Goal: Find specific page/section

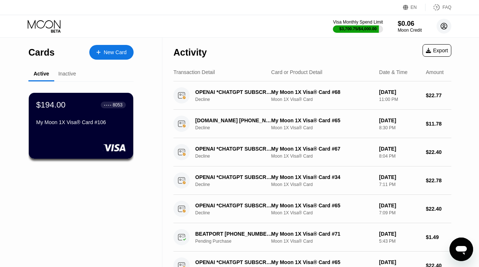
click at [443, 25] on icon at bounding box center [444, 26] width 4 height 4
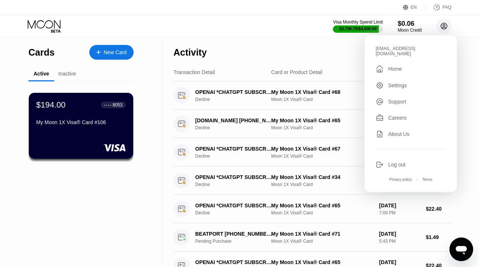
click at [443, 25] on icon at bounding box center [444, 26] width 4 height 4
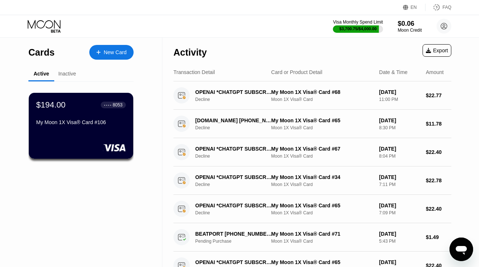
click at [67, 73] on div "Inactive" at bounding box center [67, 74] width 18 height 6
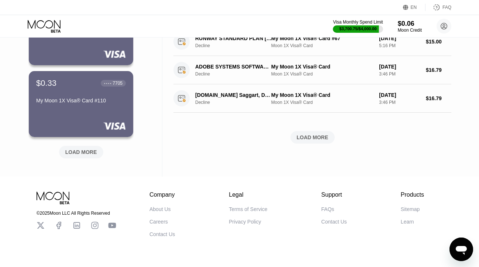
scroll to position [313, 0]
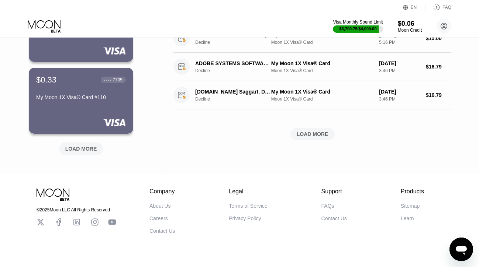
click at [76, 147] on div "LOAD MORE" at bounding box center [81, 149] width 32 height 7
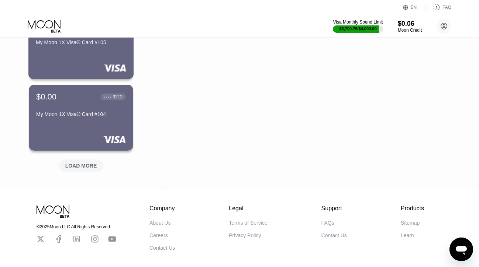
scroll to position [662, 0]
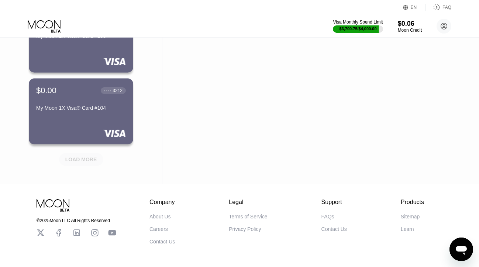
click at [76, 161] on div "LOAD MORE" at bounding box center [81, 159] width 32 height 7
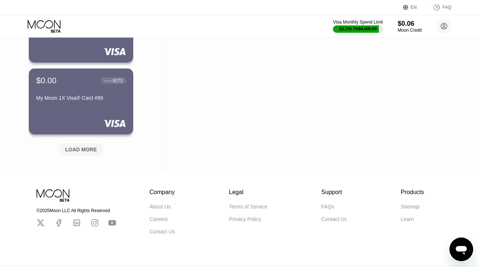
scroll to position [1034, 0]
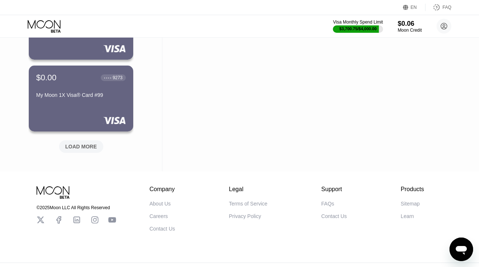
click at [76, 142] on div "LOAD MORE" at bounding box center [81, 147] width 44 height 13
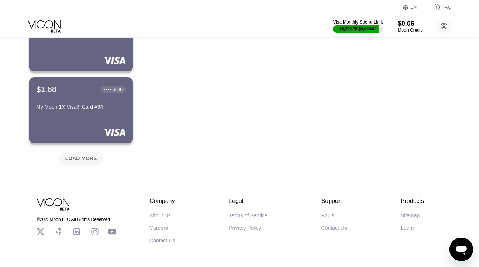
scroll to position [1388, 0]
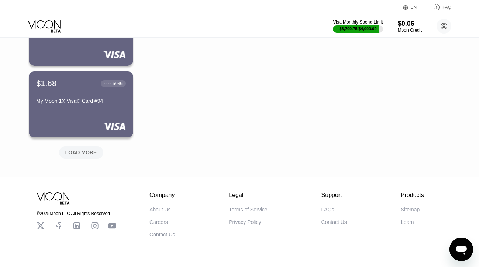
click at [81, 150] on div "LOAD MORE" at bounding box center [81, 152] width 32 height 7
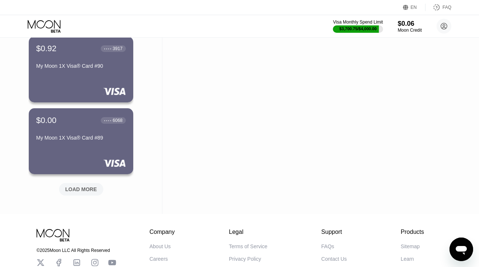
scroll to position [1712, 0]
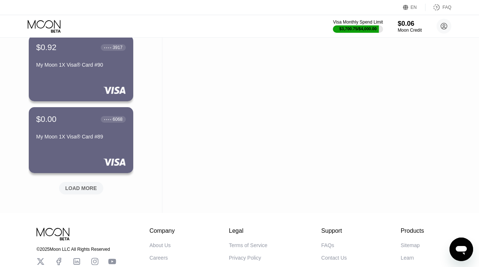
click at [77, 184] on div "LOAD MORE" at bounding box center [81, 188] width 44 height 13
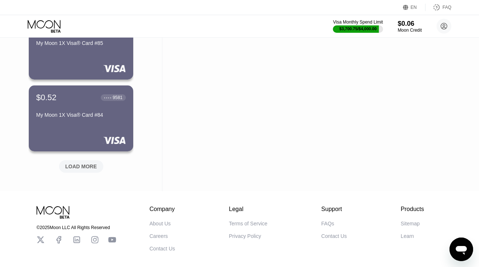
scroll to position [2094, 0]
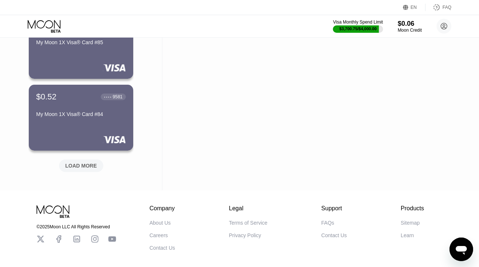
click at [82, 160] on div "LOAD MORE" at bounding box center [81, 166] width 44 height 13
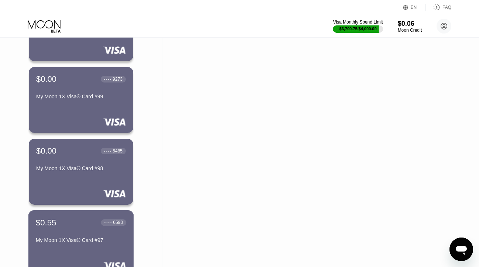
scroll to position [0, 0]
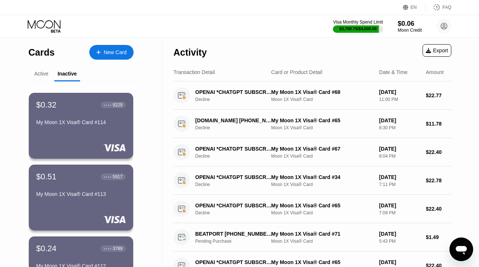
click at [42, 75] on div "Active" at bounding box center [41, 74] width 14 height 6
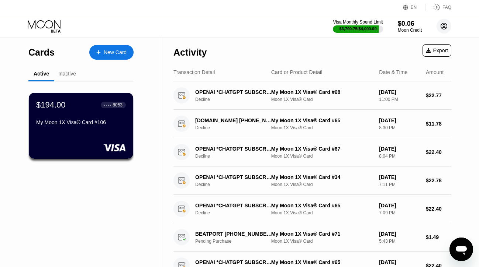
click at [443, 24] on icon at bounding box center [444, 26] width 4 height 4
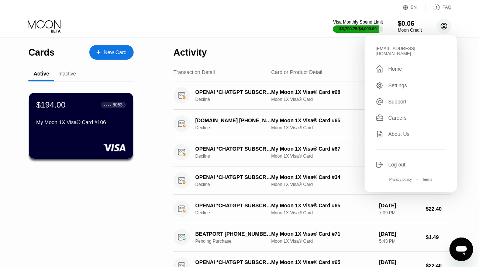
click at [443, 24] on icon at bounding box center [444, 26] width 4 height 4
